Goal: Transaction & Acquisition: Subscribe to service/newsletter

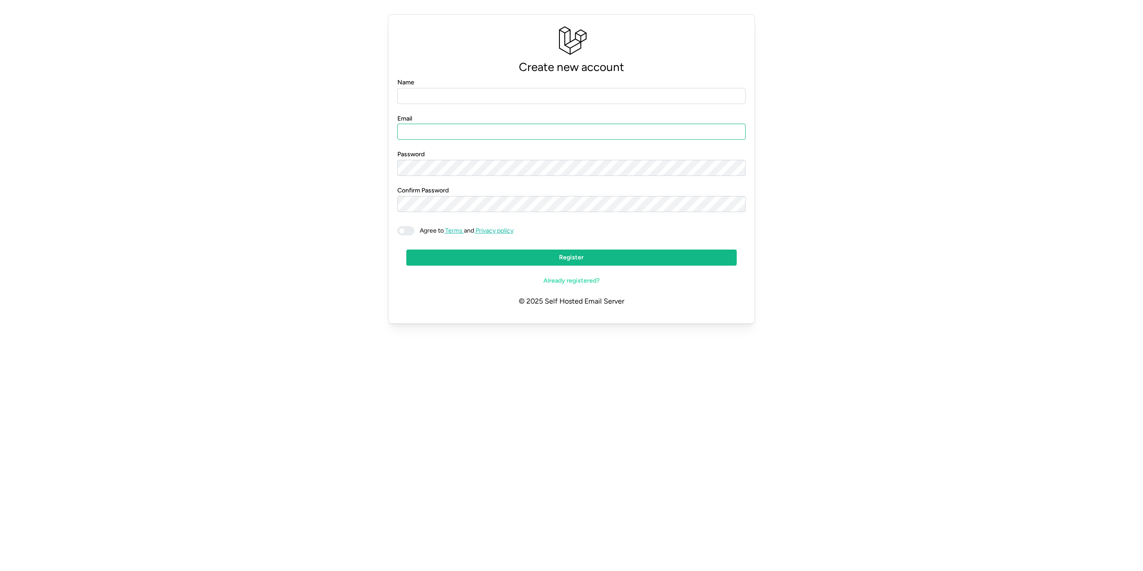
type input "**********"
click at [497, 101] on input "Name" at bounding box center [571, 96] width 348 height 16
type input "**********"
click at [625, 302] on p "© 2025 Self Hosted Email Server" at bounding box center [571, 301] width 348 height 25
click at [560, 279] on span "Already registered?" at bounding box center [571, 280] width 56 height 15
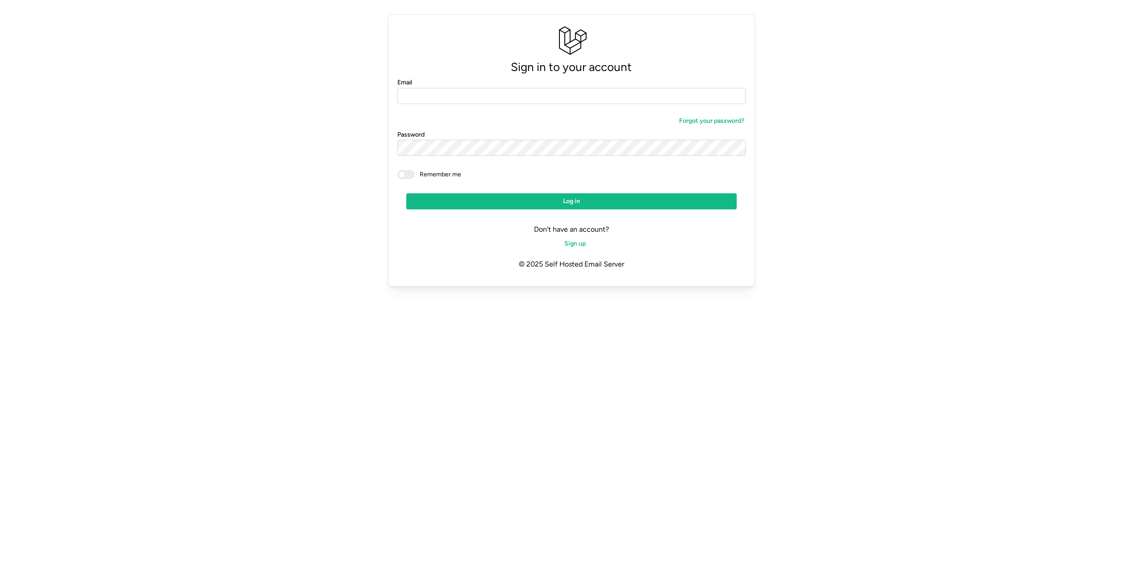
type input "**********"
click at [458, 197] on span "Log in" at bounding box center [571, 201] width 313 height 15
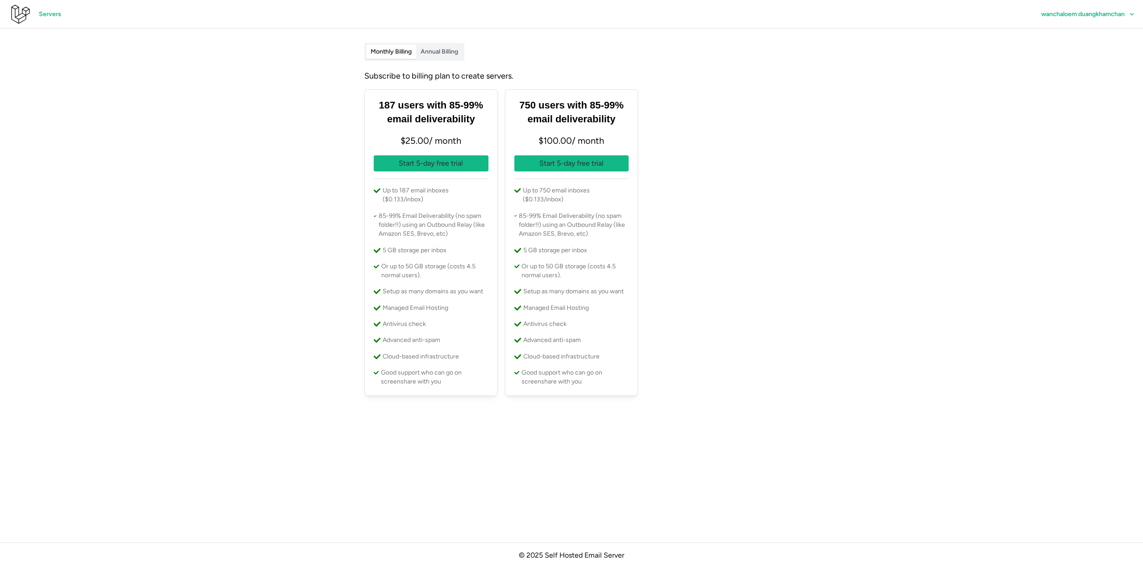
click at [430, 50] on span "Annual Billing" at bounding box center [438, 52] width 37 height 8
click at [385, 50] on span "Monthly Billing" at bounding box center [390, 52] width 41 height 8
click at [33, 14] on link "Servers" at bounding box center [49, 14] width 39 height 16
click at [38, 6] on div "Servers" at bounding box center [39, 14] width 61 height 21
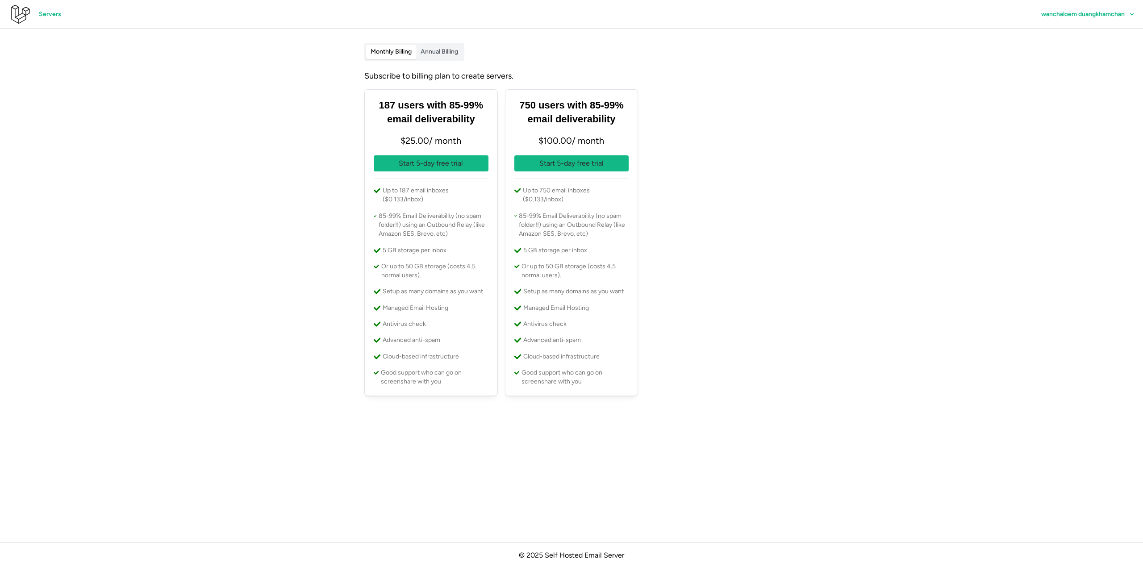
click at [325, 115] on main "Monthly Billing Annual Billing Subscribe to billing plan to create servers. 187…" at bounding box center [571, 285] width 1143 height 571
click at [1067, 14] on span "wanchaloem duangkhamchan" at bounding box center [1082, 14] width 83 height 6
click at [513, 83] on div "Monthly Billing Annual Billing Subscribe to billing plan to create servers. 187…" at bounding box center [571, 221] width 428 height 357
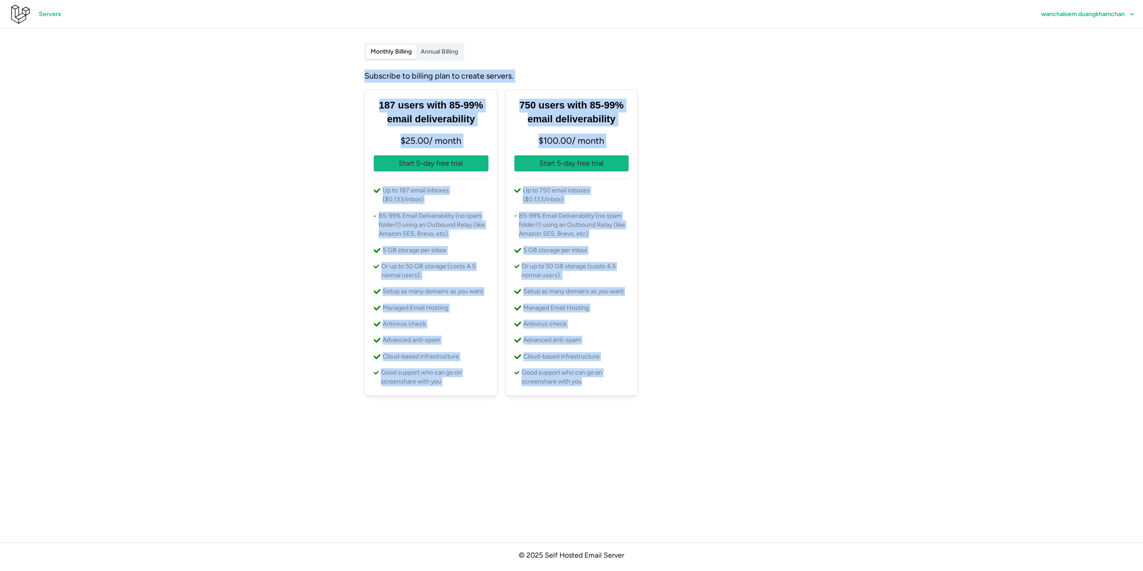
drag, startPoint x: 295, startPoint y: 59, endPoint x: 755, endPoint y: 442, distance: 599.0
click at [755, 442] on main "Monthly Billing Annual Billing Subscribe to billing plan to create servers. 187…" at bounding box center [571, 285] width 1143 height 571
copy div "Annual Billing Subscribe to billing plan to create servers. 187 users with 85-9…"
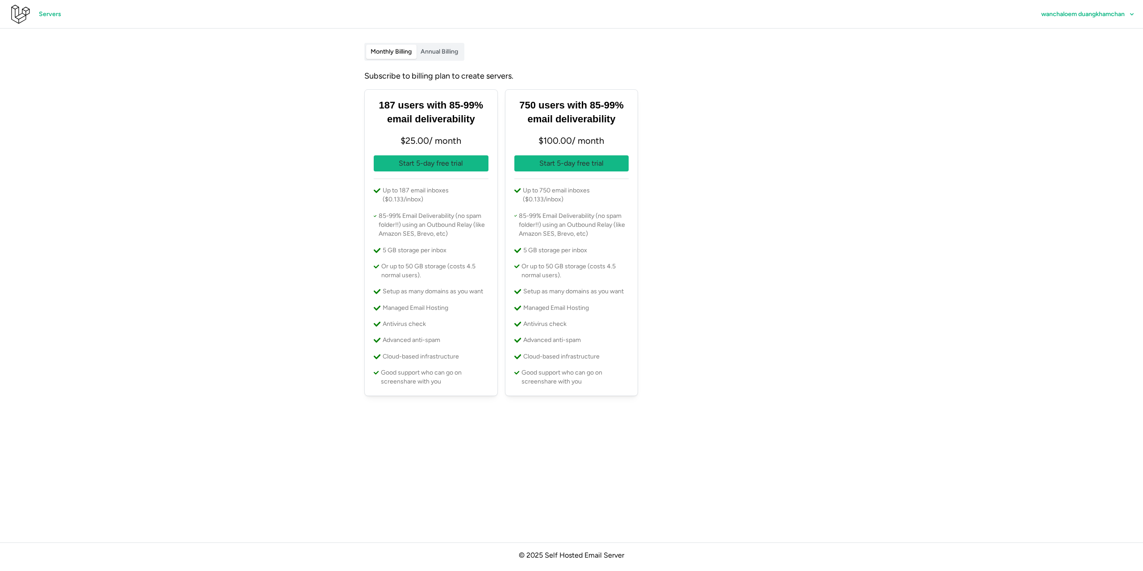
click at [21, 5] on icon at bounding box center [19, 14] width 21 height 21
click at [19, 21] on icon at bounding box center [19, 14] width 21 height 21
drag, startPoint x: 28, startPoint y: 12, endPoint x: 34, endPoint y: 12, distance: 6.2
click at [33, 12] on div "Servers" at bounding box center [39, 14] width 61 height 21
click at [54, 12] on span "Servers" at bounding box center [50, 14] width 22 height 15
